Goal: Task Accomplishment & Management: Manage account settings

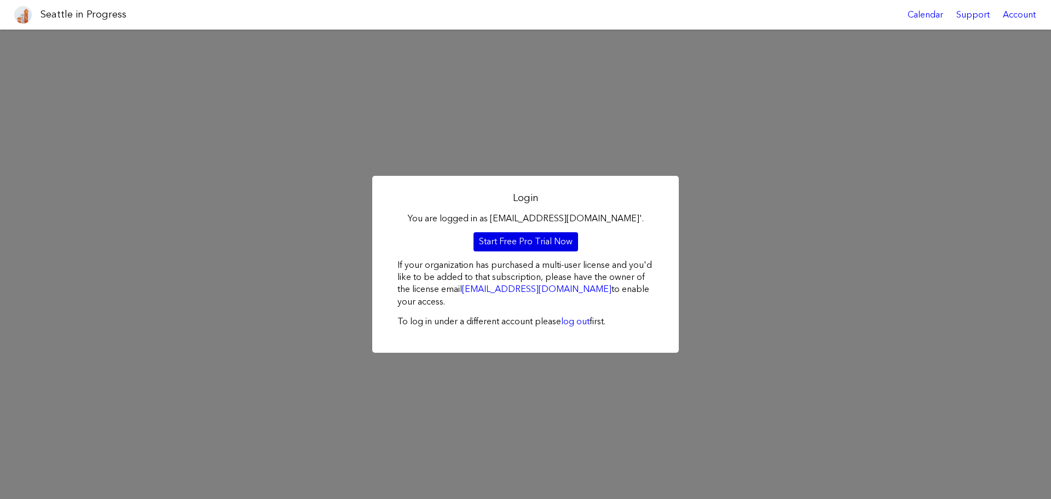
click at [512, 246] on link "Start Free Pro Trial Now" at bounding box center [526, 241] width 105 height 19
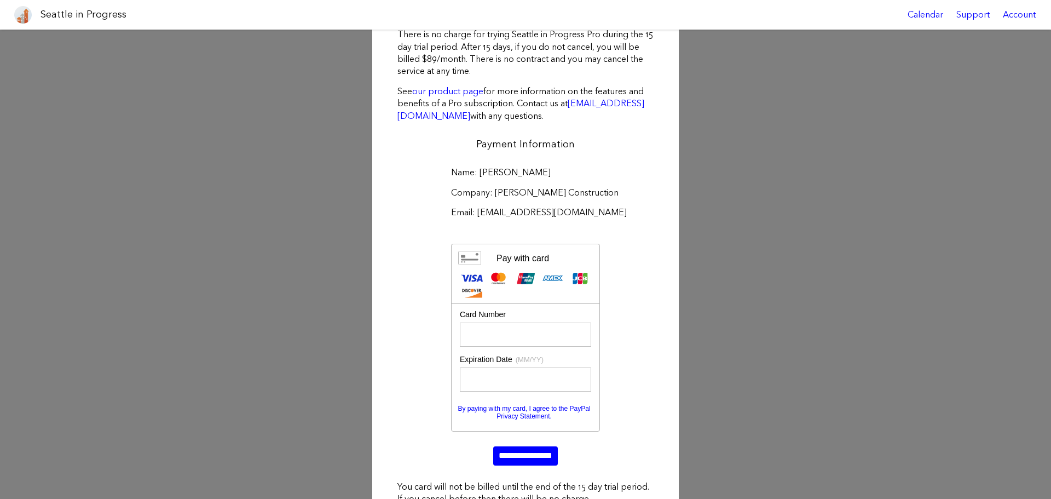
scroll to position [111, 0]
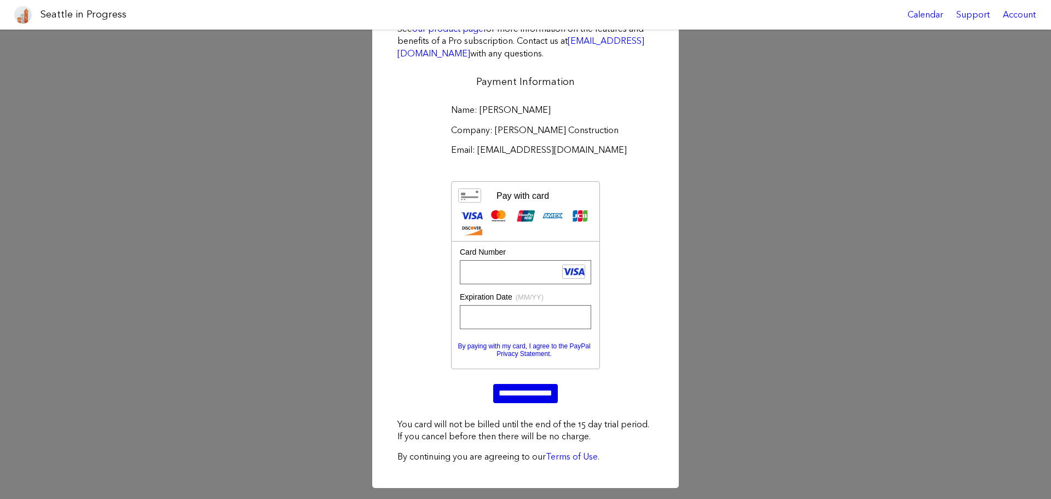
click at [522, 394] on input "**********" at bounding box center [525, 393] width 65 height 19
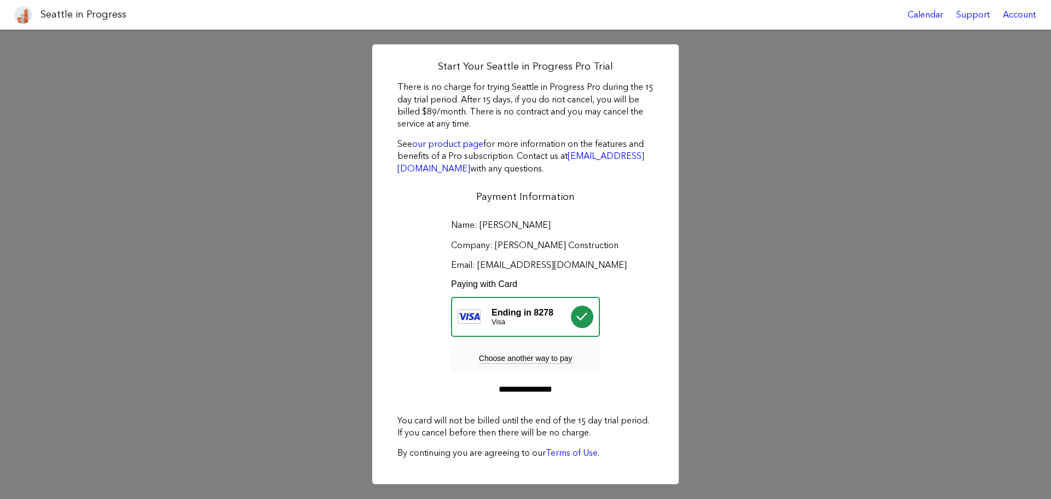
scroll to position [0, 0]
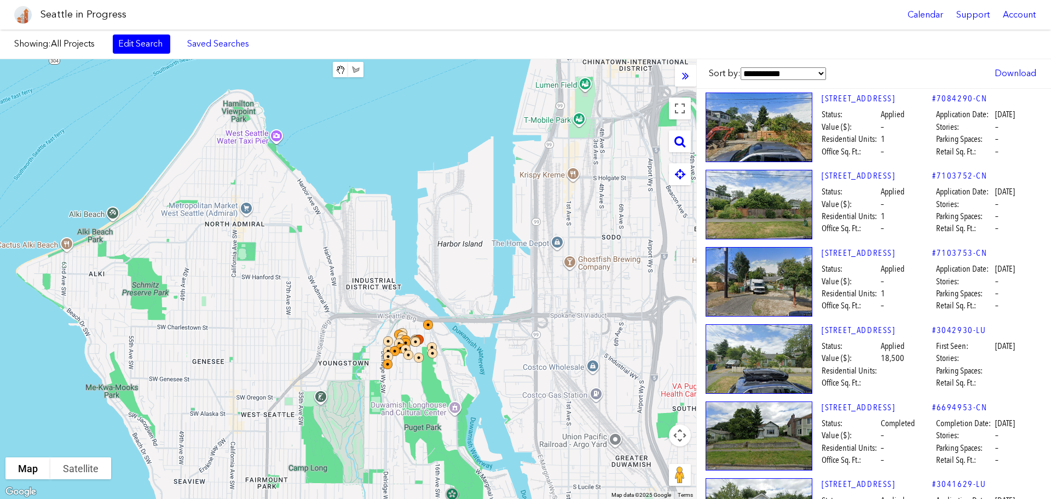
drag, startPoint x: 582, startPoint y: 364, endPoint x: 343, endPoint y: 337, distance: 240.2
click at [343, 340] on div at bounding box center [348, 279] width 696 height 440
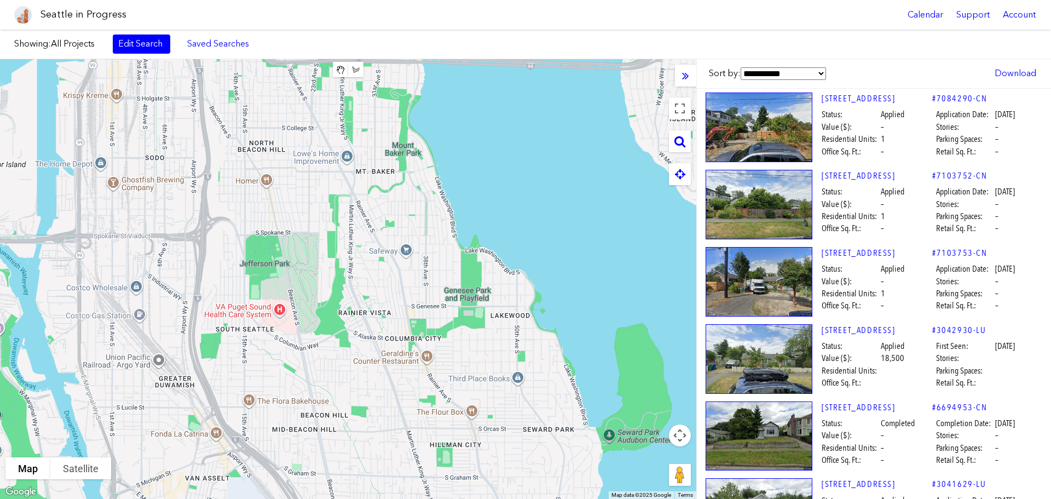
drag, startPoint x: 392, startPoint y: 356, endPoint x: 279, endPoint y: 352, distance: 113.4
click at [277, 357] on div at bounding box center [348, 279] width 696 height 440
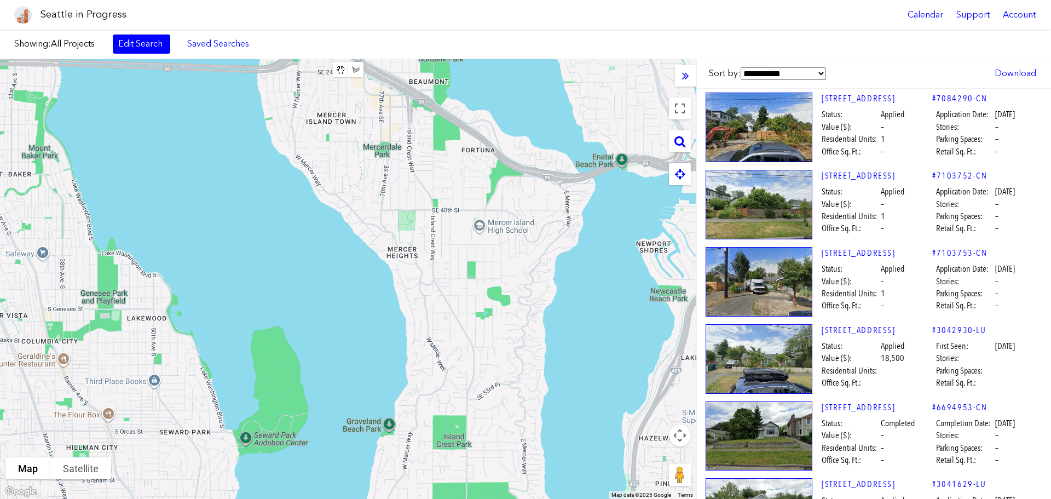
drag, startPoint x: 474, startPoint y: 355, endPoint x: 397, endPoint y: 358, distance: 76.2
click at [400, 358] on div at bounding box center [348, 279] width 696 height 440
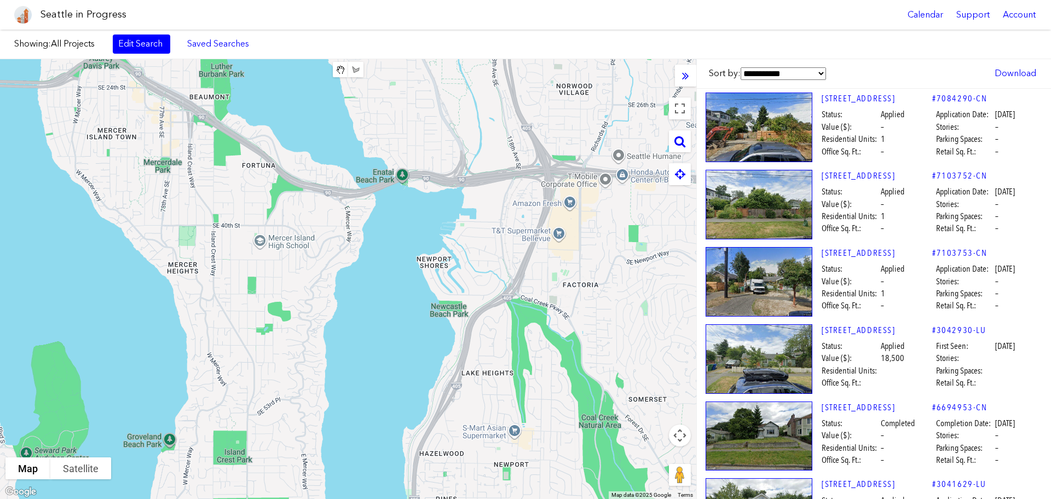
drag, startPoint x: 453, startPoint y: 361, endPoint x: 425, endPoint y: 361, distance: 27.4
click at [424, 363] on div at bounding box center [348, 279] width 696 height 440
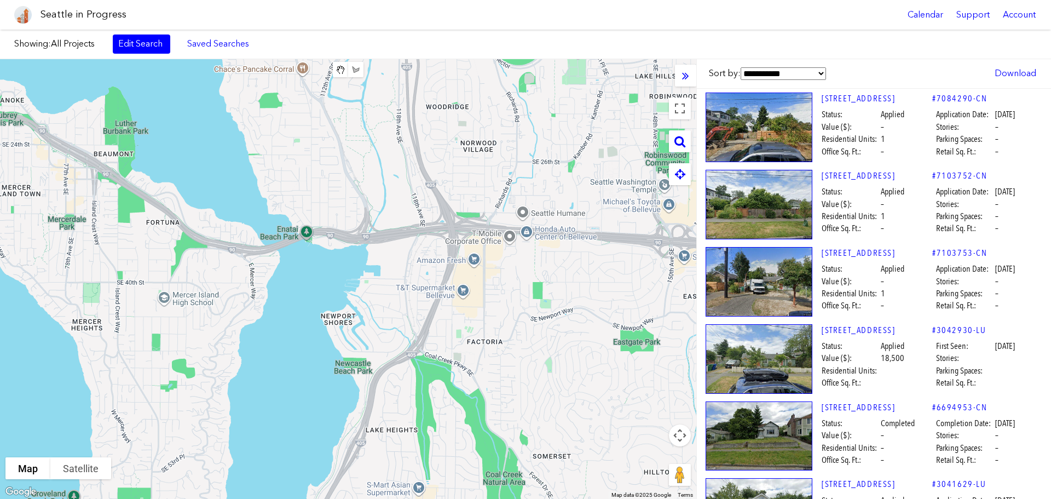
drag, startPoint x: 511, startPoint y: 261, endPoint x: 482, endPoint y: 345, distance: 88.8
click at [482, 350] on div at bounding box center [348, 279] width 696 height 440
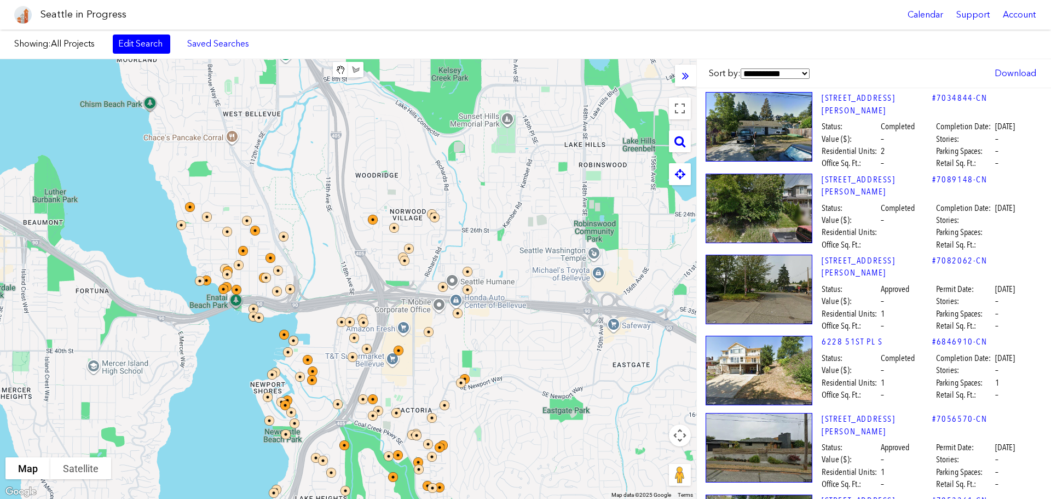
drag, startPoint x: 477, startPoint y: 298, endPoint x: 382, endPoint y: 244, distance: 109.4
click at [377, 234] on div at bounding box center [348, 279] width 696 height 440
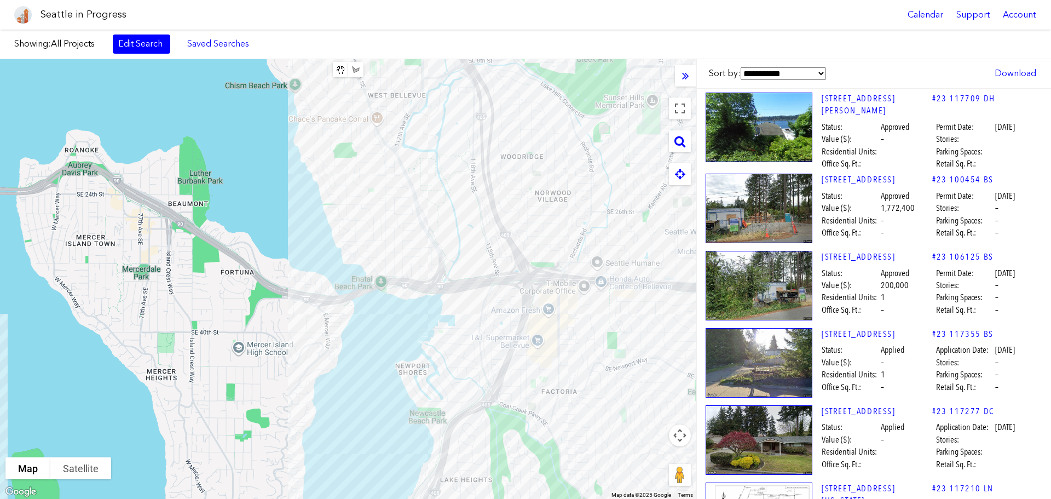
drag, startPoint x: 435, startPoint y: 261, endPoint x: 685, endPoint y: 370, distance: 272.9
click at [685, 370] on div at bounding box center [348, 279] width 696 height 440
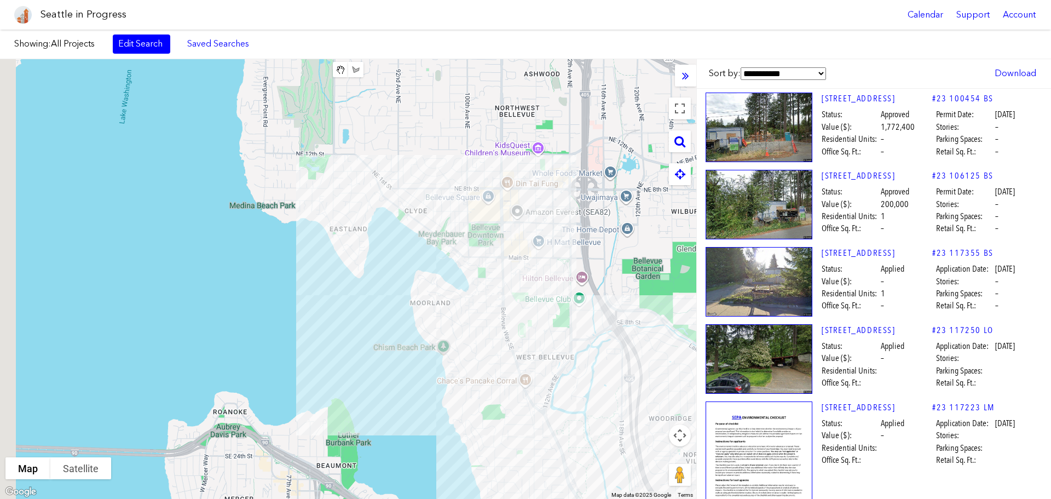
drag, startPoint x: 427, startPoint y: 172, endPoint x: 486, endPoint y: 275, distance: 118.7
click at [533, 294] on div at bounding box center [348, 279] width 696 height 440
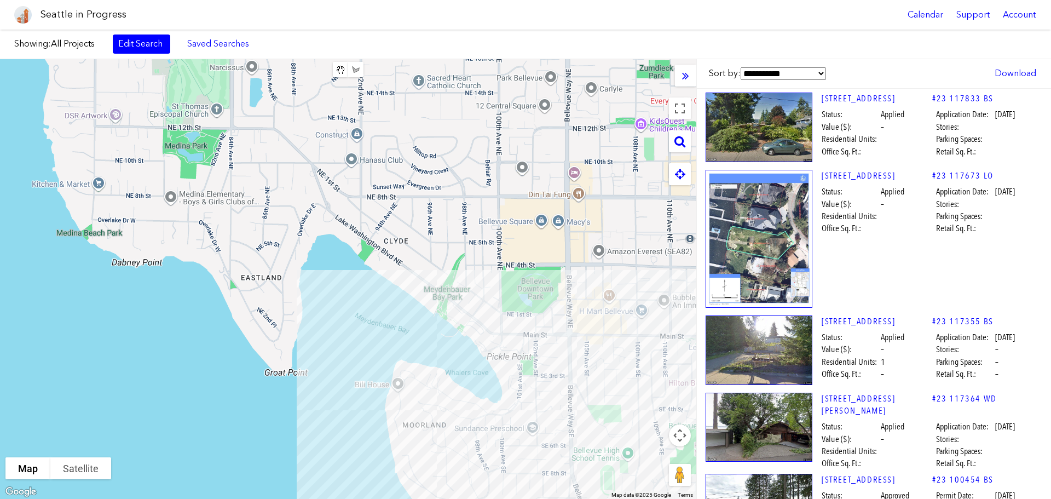
drag, startPoint x: 488, startPoint y: 264, endPoint x: 509, endPoint y: 306, distance: 45.8
click at [509, 306] on div at bounding box center [348, 279] width 696 height 440
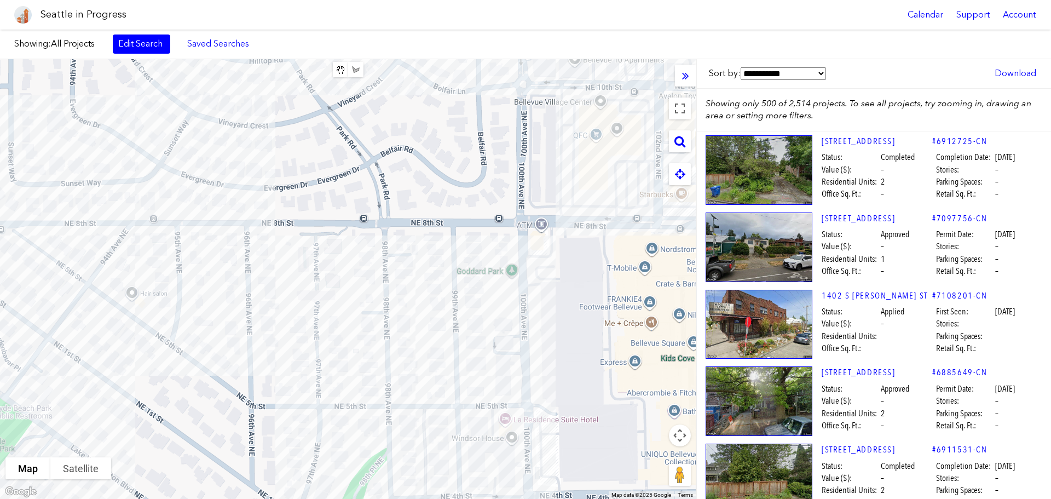
drag, startPoint x: 515, startPoint y: 276, endPoint x: 470, endPoint y: 358, distance: 92.9
click at [469, 359] on div at bounding box center [348, 279] width 696 height 440
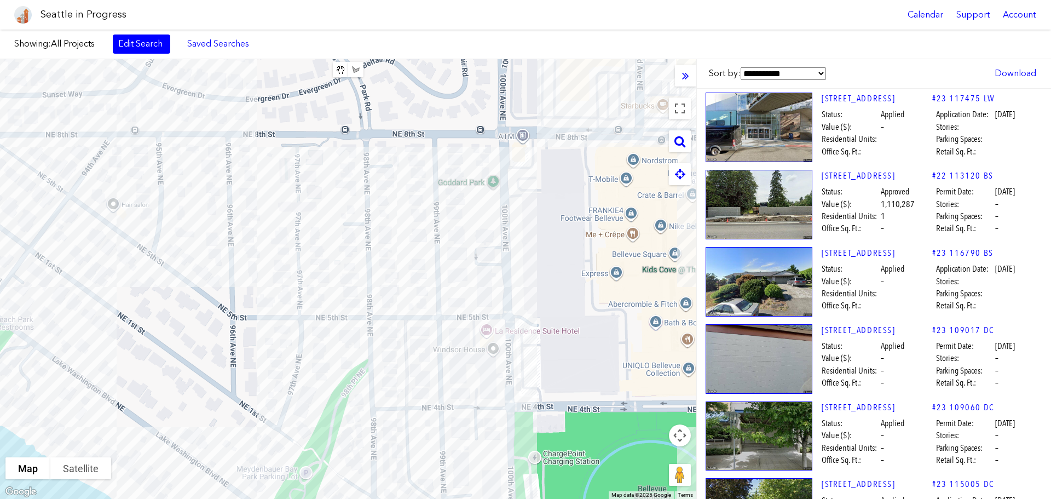
drag, startPoint x: 482, startPoint y: 339, endPoint x: 473, endPoint y: 235, distance: 103.9
click at [473, 235] on div at bounding box center [348, 279] width 696 height 440
click at [418, 253] on div "[STREET_ADDRESS]" at bounding box center [348, 279] width 696 height 440
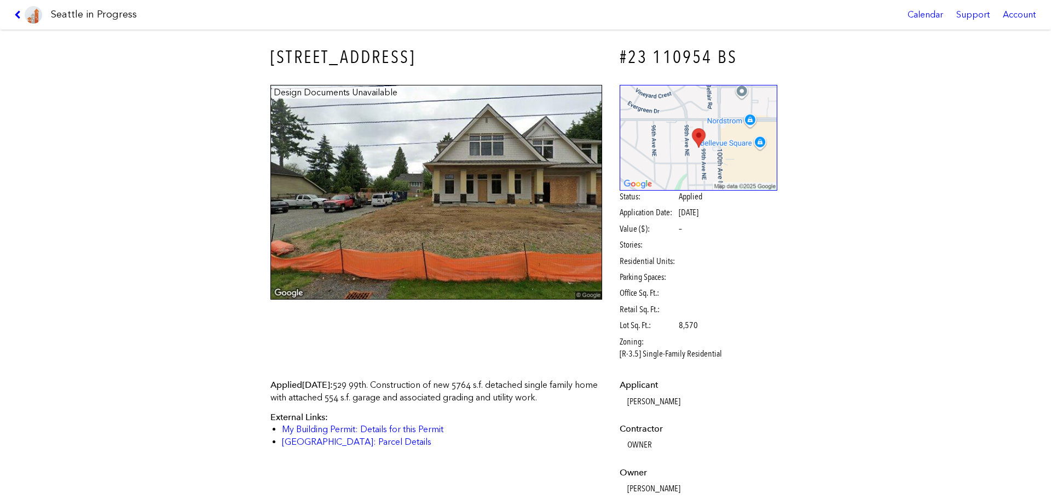
click at [10, 14] on link at bounding box center [28, 15] width 37 height 30
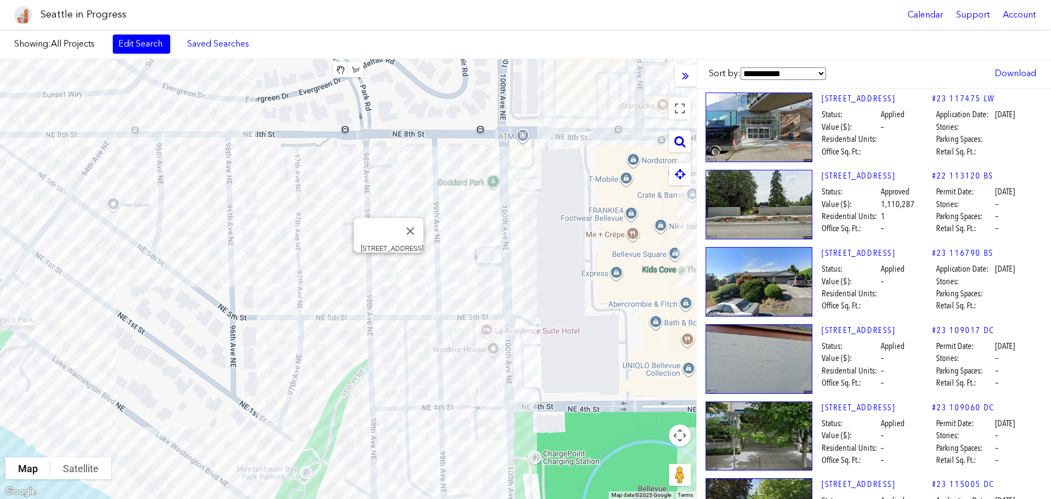
click at [388, 265] on div "[STREET_ADDRESS]" at bounding box center [348, 279] width 696 height 440
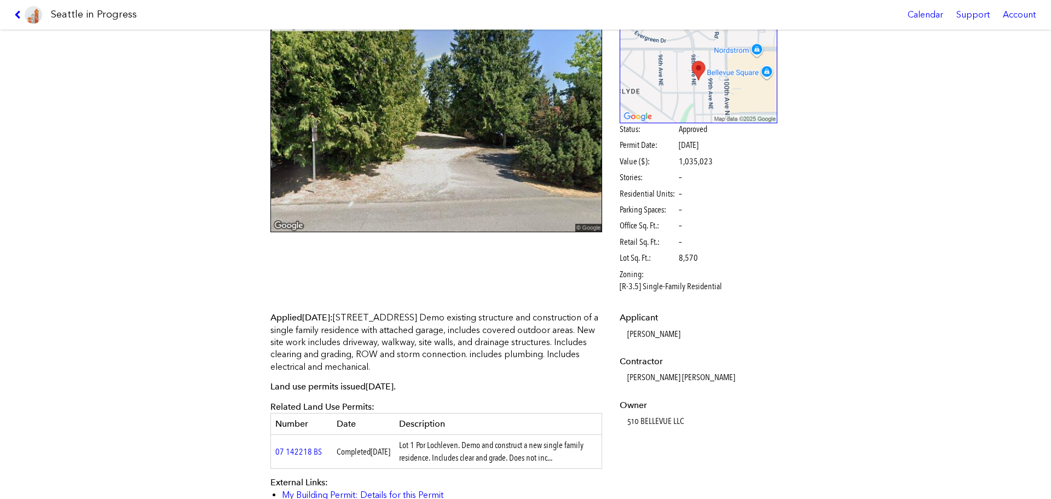
scroll to position [219, 0]
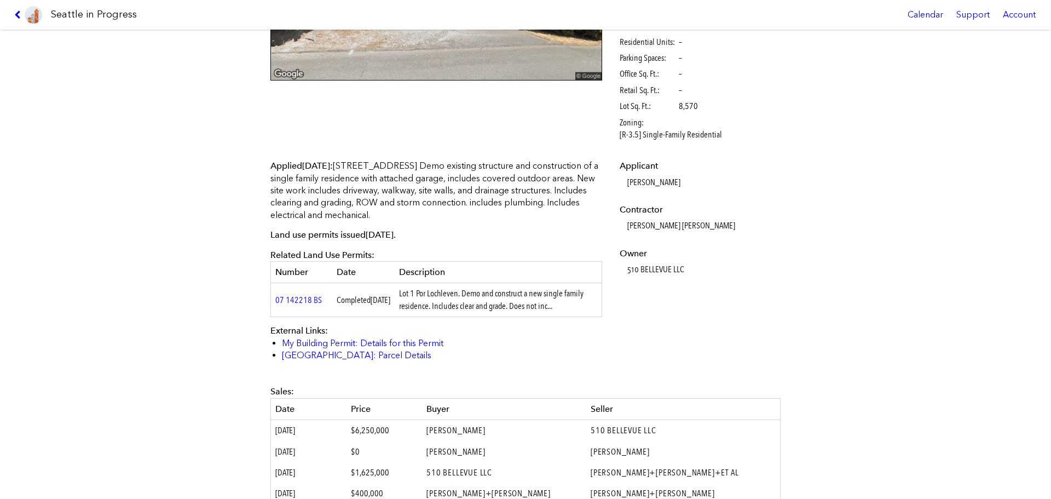
click at [14, 18] on link at bounding box center [28, 15] width 37 height 30
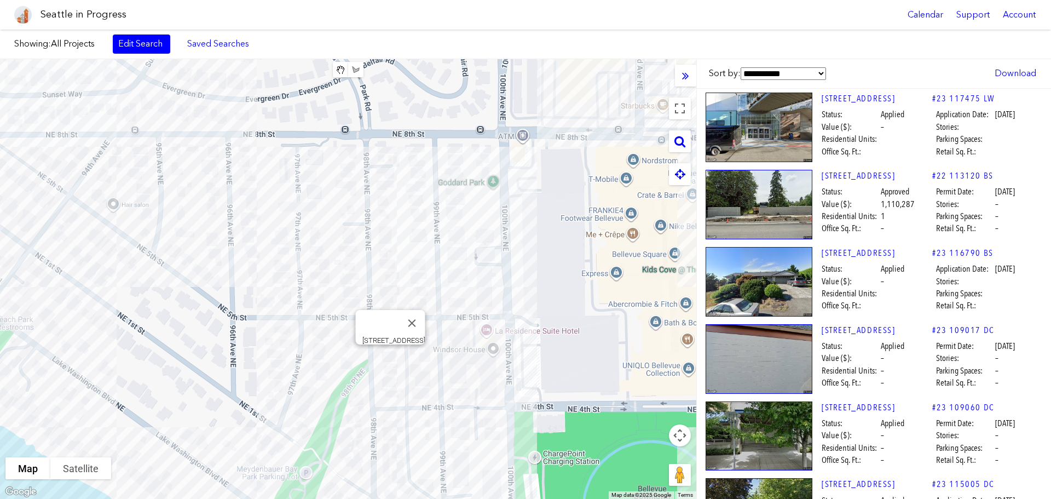
click at [390, 359] on div "[STREET_ADDRESS]" at bounding box center [348, 279] width 696 height 440
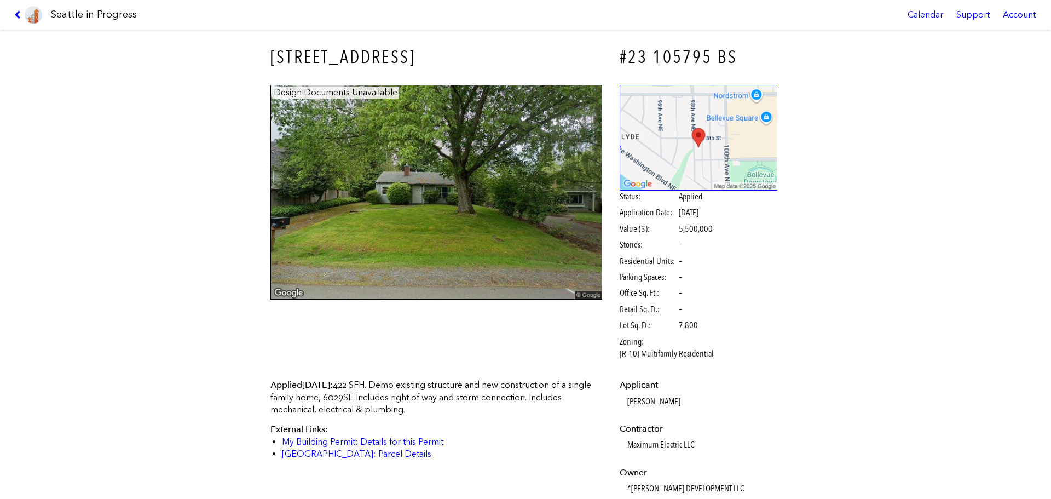
drag, startPoint x: 13, startPoint y: 15, endPoint x: 25, endPoint y: 12, distance: 13.0
click at [14, 15] on link at bounding box center [28, 15] width 37 height 30
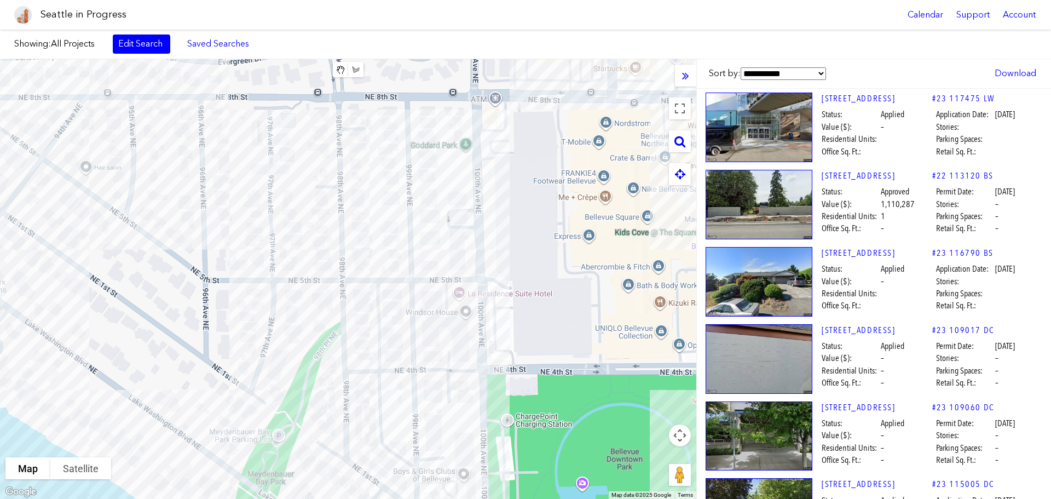
drag, startPoint x: 432, startPoint y: 201, endPoint x: 394, endPoint y: 137, distance: 74.2
click at [394, 137] on div at bounding box center [348, 279] width 696 height 440
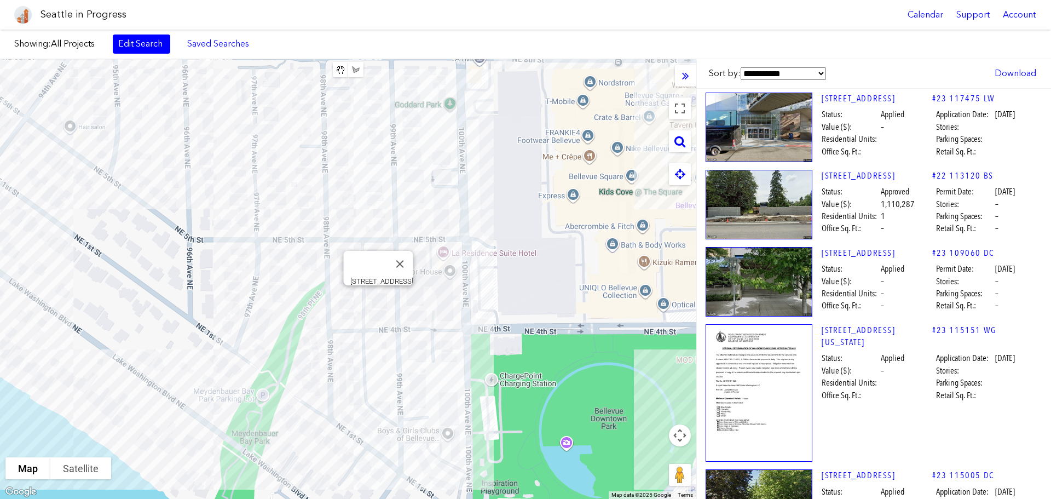
click at [377, 298] on div "[STREET_ADDRESS]" at bounding box center [348, 279] width 696 height 440
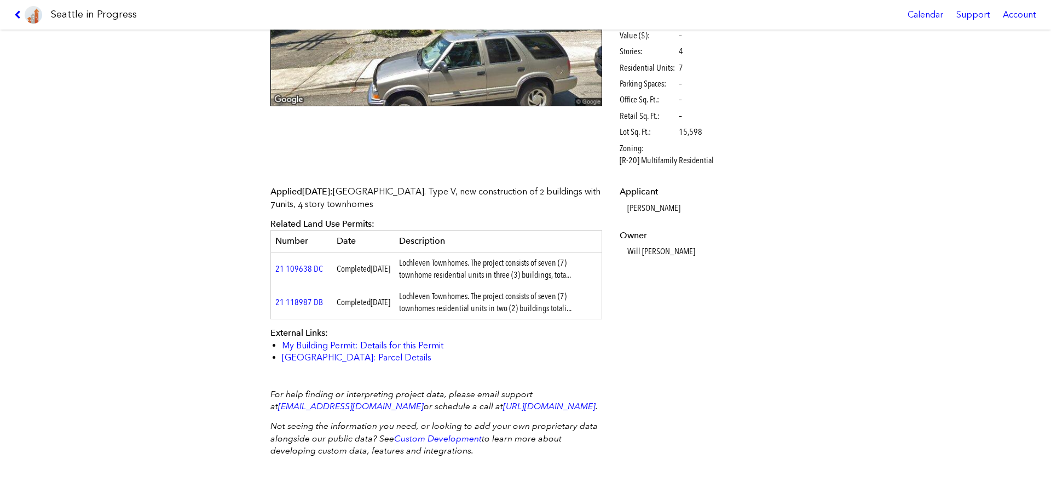
scroll to position [206, 0]
click at [373, 339] on link "My Building Permit: Details for this Permit" at bounding box center [363, 344] width 162 height 10
drag, startPoint x: 464, startPoint y: 262, endPoint x: 577, endPoint y: 260, distance: 112.3
click at [577, 260] on td "Lochleven Townhomes. The project consists of seven (7) townhome residential uni…" at bounding box center [499, 267] width 208 height 33
drag, startPoint x: 575, startPoint y: 262, endPoint x: 568, endPoint y: 267, distance: 8.2
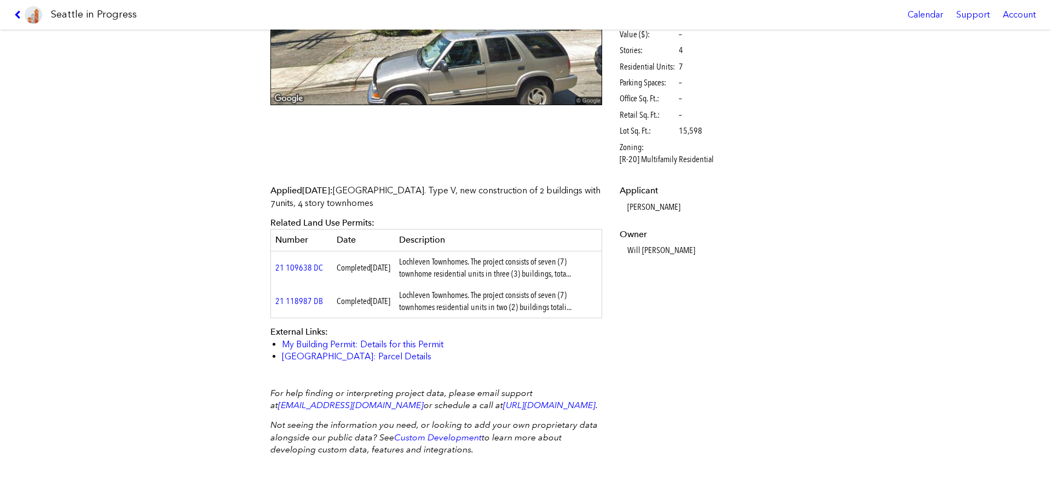
click at [574, 263] on td "Lochleven Townhomes. The project consists of seven (7) townhome residential uni…" at bounding box center [499, 267] width 208 height 33
click at [567, 267] on td "Lochleven Townhomes. The project consists of seven (7) townhome residential uni…" at bounding box center [499, 267] width 208 height 33
click at [532, 325] on div "Applied [DATE] : [GEOGRAPHIC_DATA]. Type V, new construction of 2 buildings wit…" at bounding box center [436, 274] width 332 height 178
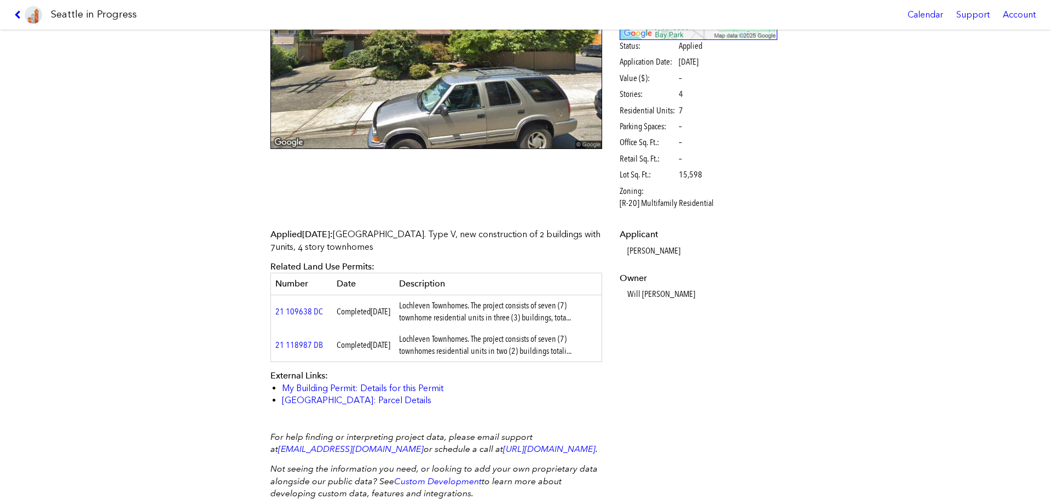
scroll to position [152, 0]
click at [666, 256] on dd "[PERSON_NAME]" at bounding box center [702, 250] width 151 height 12
drag, startPoint x: 676, startPoint y: 249, endPoint x: 618, endPoint y: 249, distance: 58.6
click at [620, 249] on dl "Applicant [PERSON_NAME] Owner Will [PERSON_NAME]" at bounding box center [699, 263] width 158 height 72
copy dd "[PERSON_NAME]"
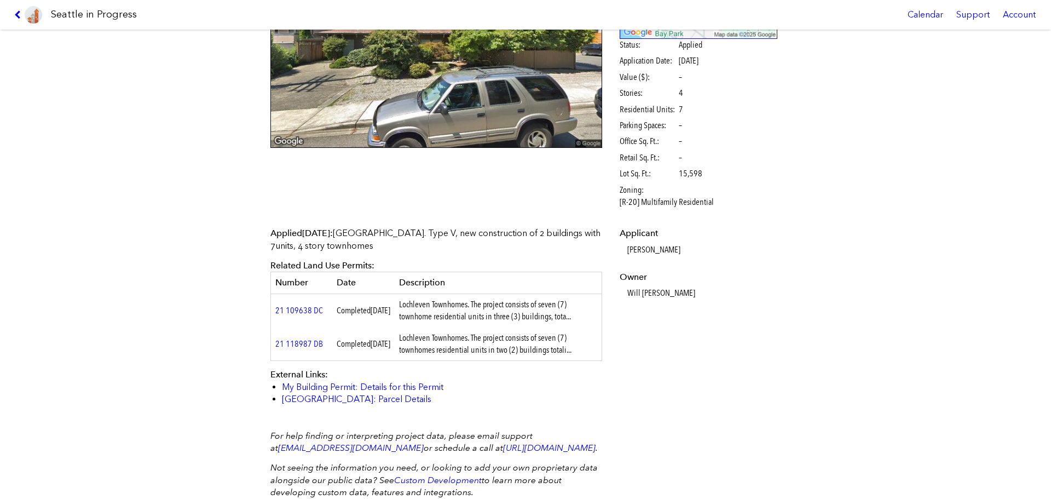
click at [75, 13] on h1 "Seattle in Progress" at bounding box center [94, 15] width 86 height 14
click at [21, 14] on icon at bounding box center [19, 14] width 10 height 9
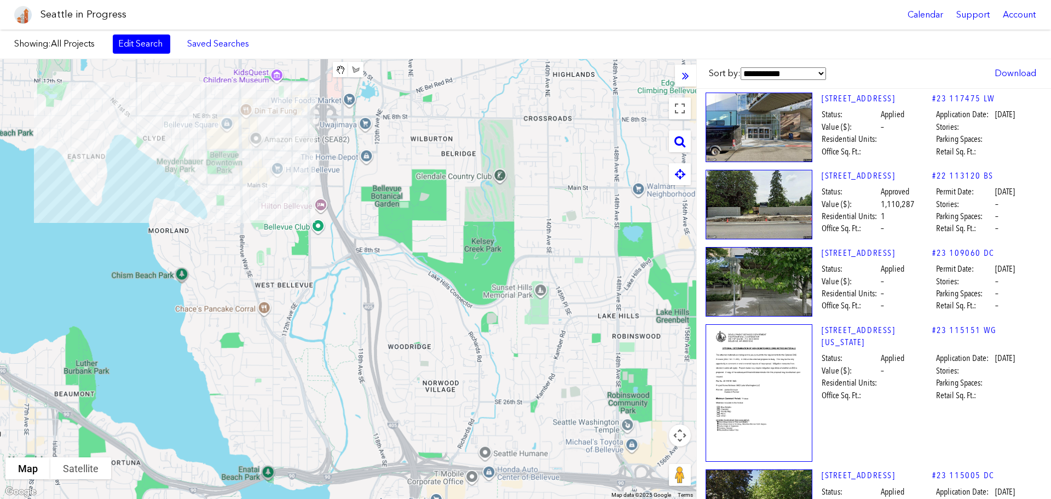
drag, startPoint x: 539, startPoint y: 394, endPoint x: 253, endPoint y: 204, distance: 343.2
click at [253, 204] on div at bounding box center [348, 279] width 696 height 440
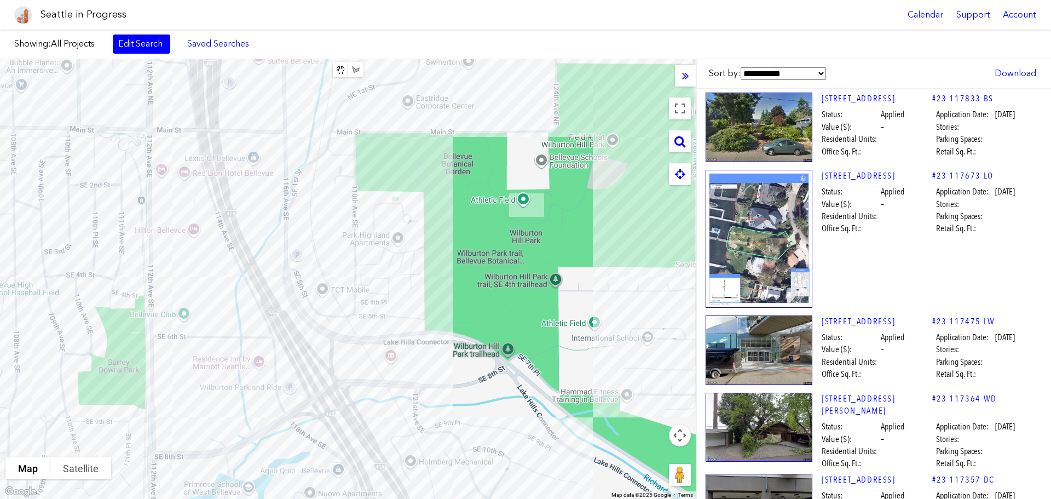
drag, startPoint x: 366, startPoint y: 194, endPoint x: 319, endPoint y: 255, distance: 76.9
click at [319, 255] on div at bounding box center [348, 279] width 696 height 440
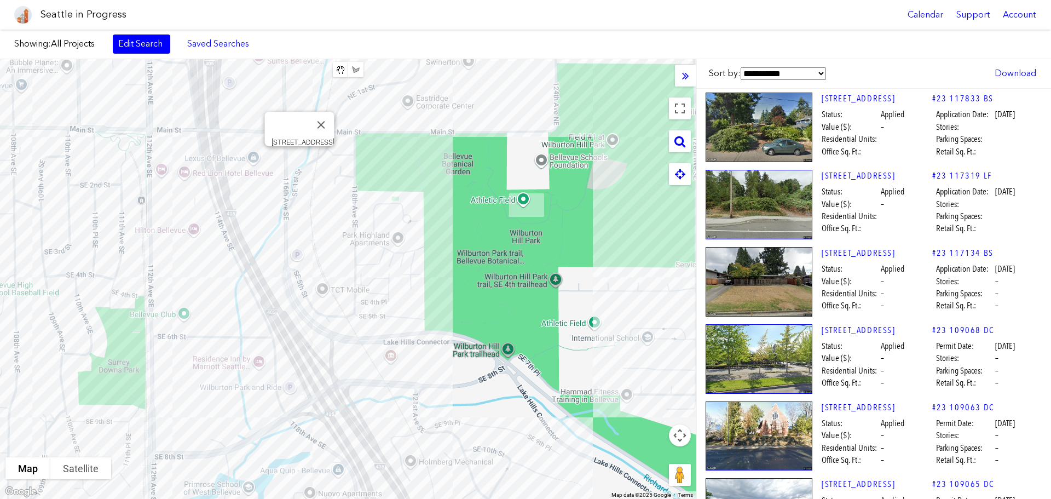
click at [301, 160] on div "[STREET_ADDRESS]" at bounding box center [348, 279] width 696 height 440
click at [264, 221] on div "[STREET_ADDRESS]" at bounding box center [348, 279] width 696 height 440
click at [372, 201] on div "[STREET_ADDRESS]" at bounding box center [348, 279] width 696 height 440
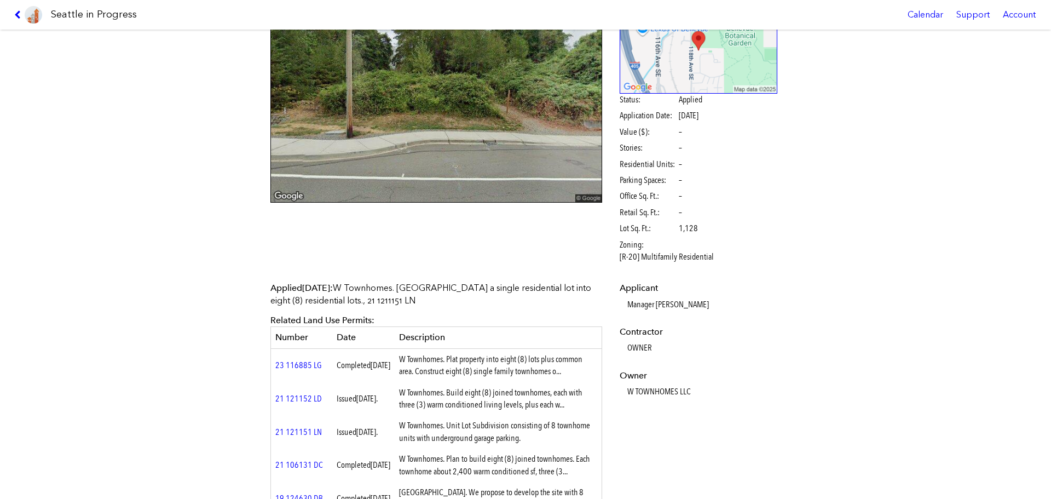
scroll to position [55, 0]
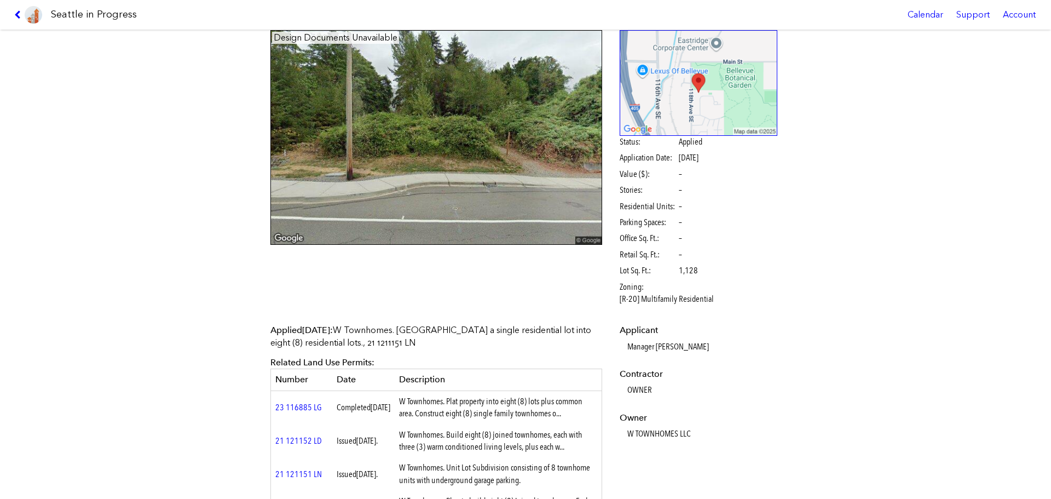
click at [693, 343] on dd "Manager [PERSON_NAME]" at bounding box center [702, 347] width 151 height 12
click at [694, 345] on dd "Manager [PERSON_NAME]" at bounding box center [702, 347] width 151 height 12
click at [673, 406] on dl "Applicant Manager [PERSON_NAME] Contractor OWNER Owner W TOWNHOMES LLC" at bounding box center [699, 382] width 158 height 116
click at [659, 435] on dd "W TOWNHOMES LLC" at bounding box center [702, 434] width 151 height 12
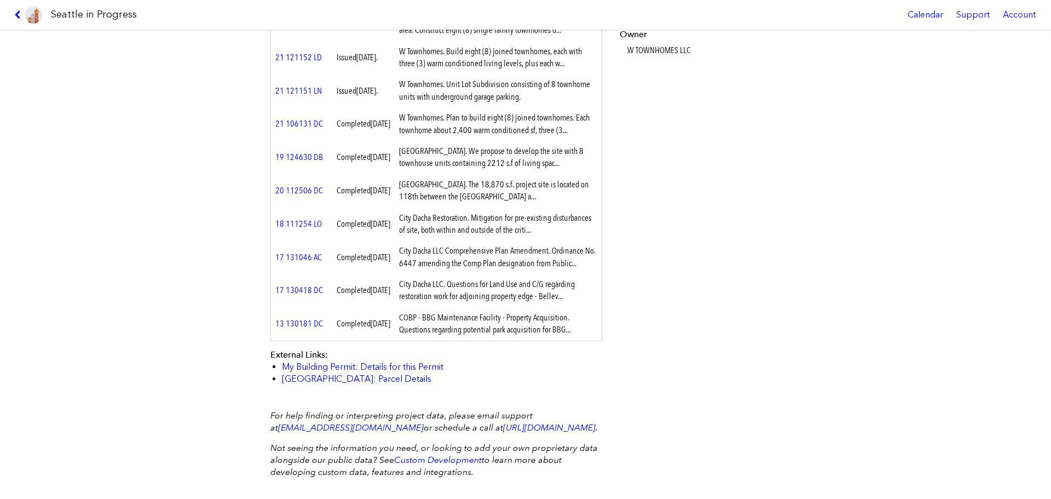
scroll to position [383, 0]
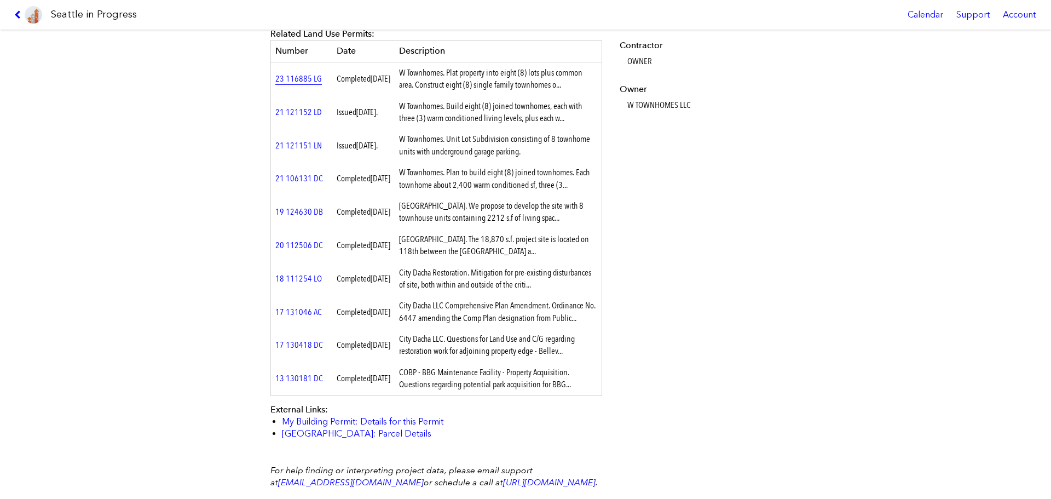
click at [299, 79] on link "23 116885 LG" at bounding box center [298, 78] width 47 height 10
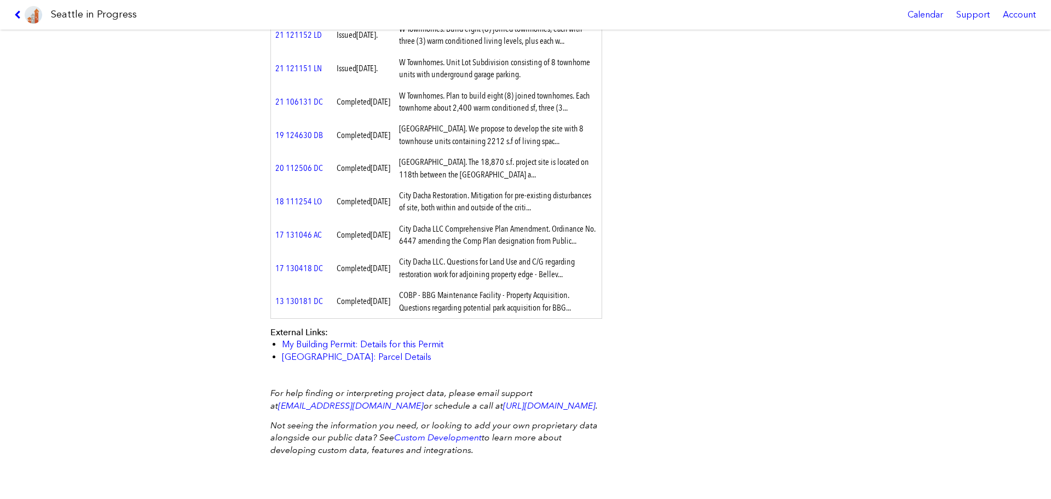
scroll to position [497, 0]
click at [364, 339] on link "My Building Permit: Details for this Permit" at bounding box center [363, 344] width 162 height 10
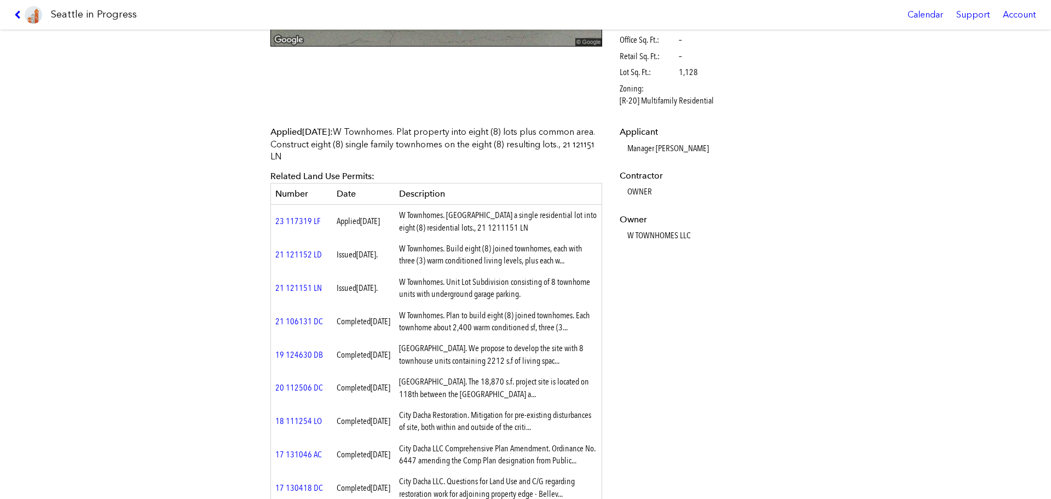
scroll to position [0, 0]
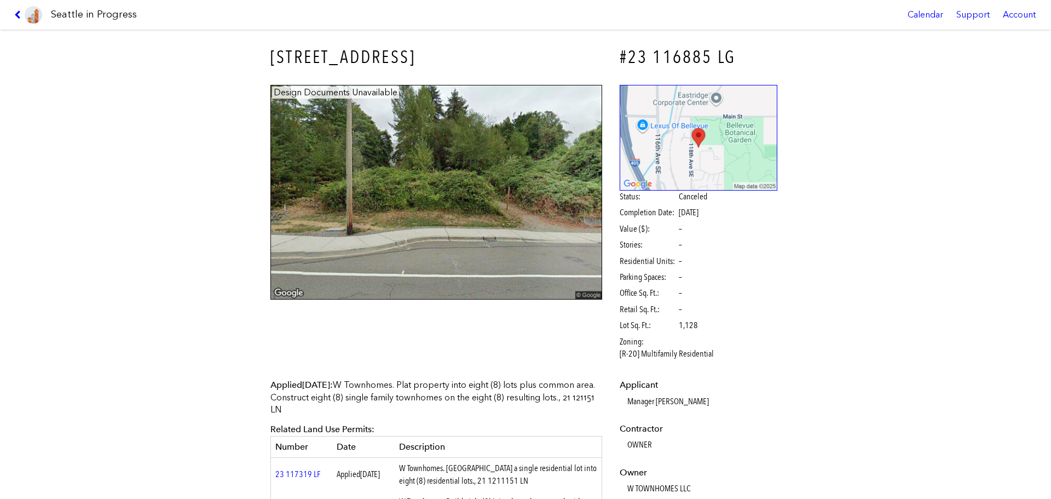
click at [391, 54] on h3 "[STREET_ADDRESS]" at bounding box center [436, 57] width 332 height 25
drag, startPoint x: 413, startPoint y: 59, endPoint x: 275, endPoint y: 62, distance: 138.5
click at [275, 62] on h3 "[STREET_ADDRESS]" at bounding box center [436, 57] width 332 height 25
click at [1031, 13] on div "Account" at bounding box center [1019, 15] width 46 height 30
click at [930, 73] on link "Trial Period Ends [DATE]" at bounding box center [942, 67] width 127 height 24
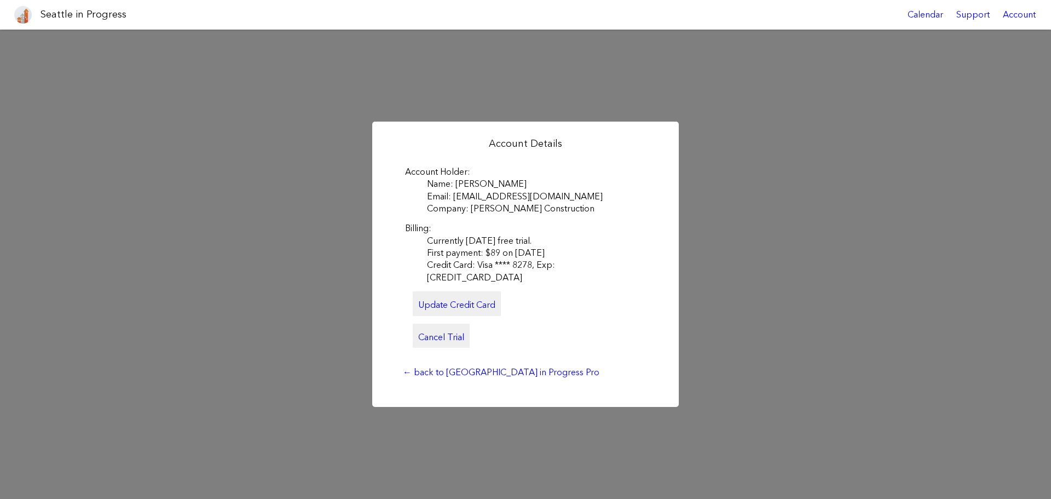
click at [455, 331] on link "Cancel Trial" at bounding box center [441, 336] width 57 height 24
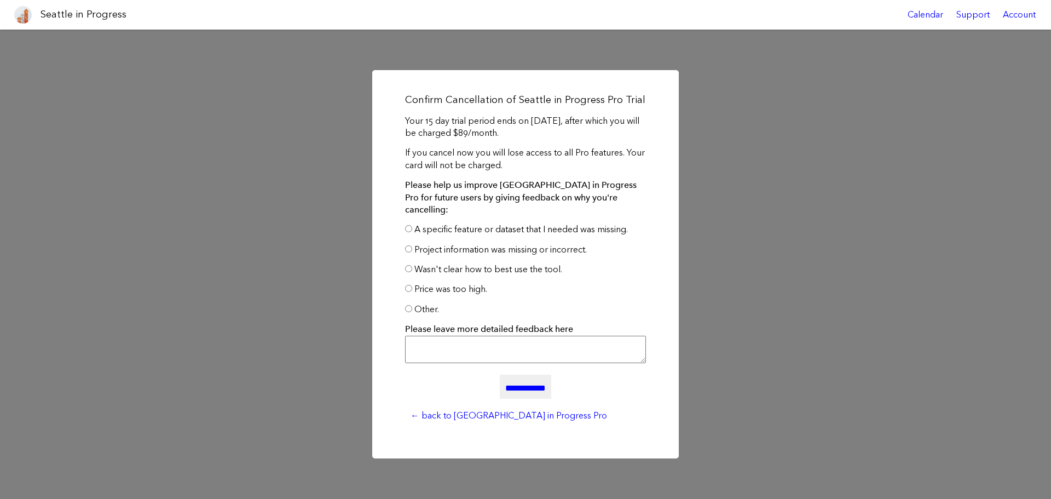
click at [435, 227] on label "A specific feature or dataset that I needed was missing." at bounding box center [521, 229] width 214 height 10
click at [502, 382] on input "**********" at bounding box center [525, 387] width 51 height 24
